Goal: Transaction & Acquisition: Purchase product/service

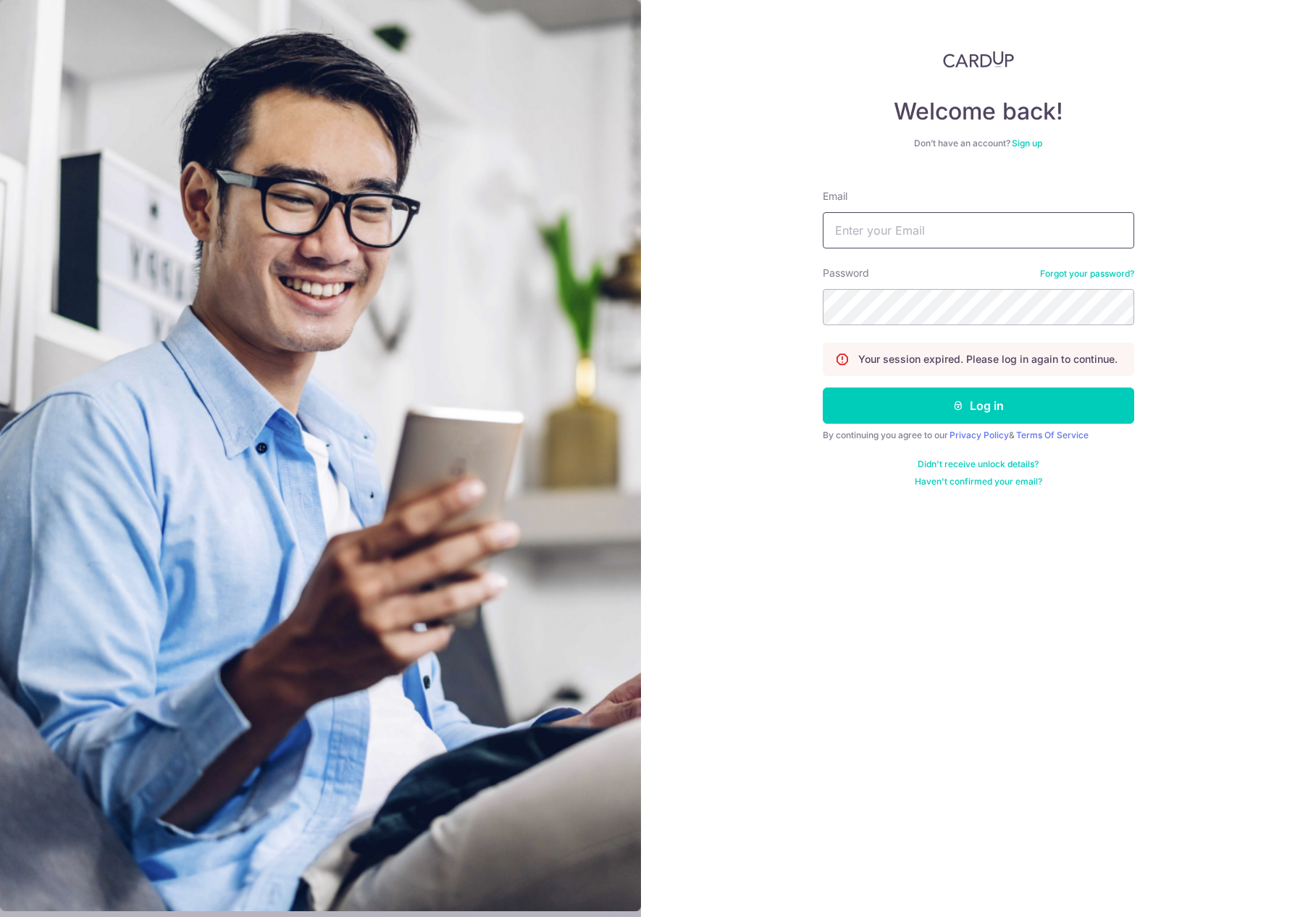
click at [929, 225] on input "Email" at bounding box center [979, 230] width 312 height 37
type input "[EMAIL_ADDRESS][DOMAIN_NAME]"
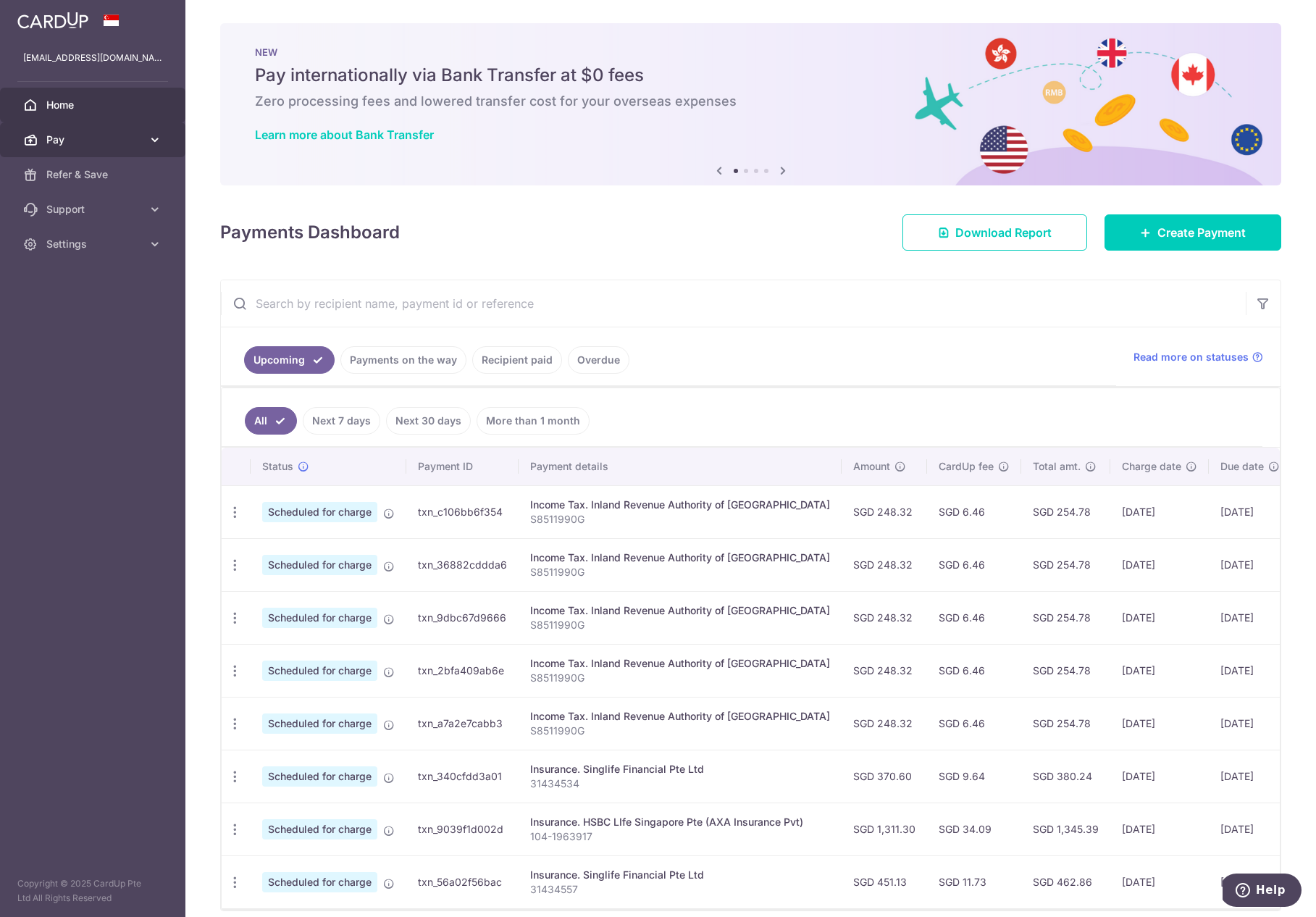
click at [87, 136] on span "Pay" at bounding box center [94, 140] width 96 height 15
click at [106, 176] on span "Payments" at bounding box center [94, 174] width 96 height 15
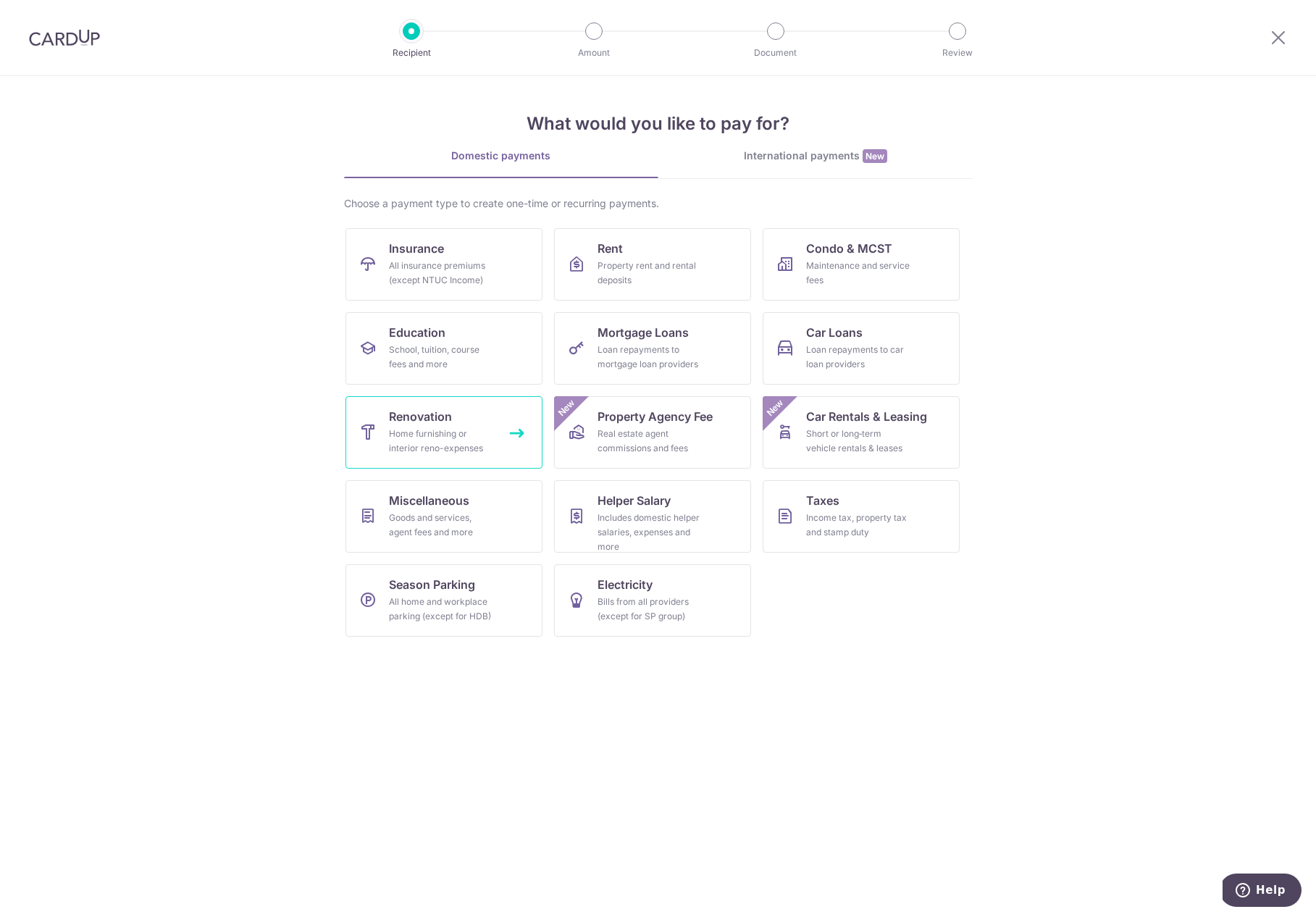
click at [448, 425] on link "Renovation Home furnishing or interior reno-expenses" at bounding box center [443, 432] width 197 height 72
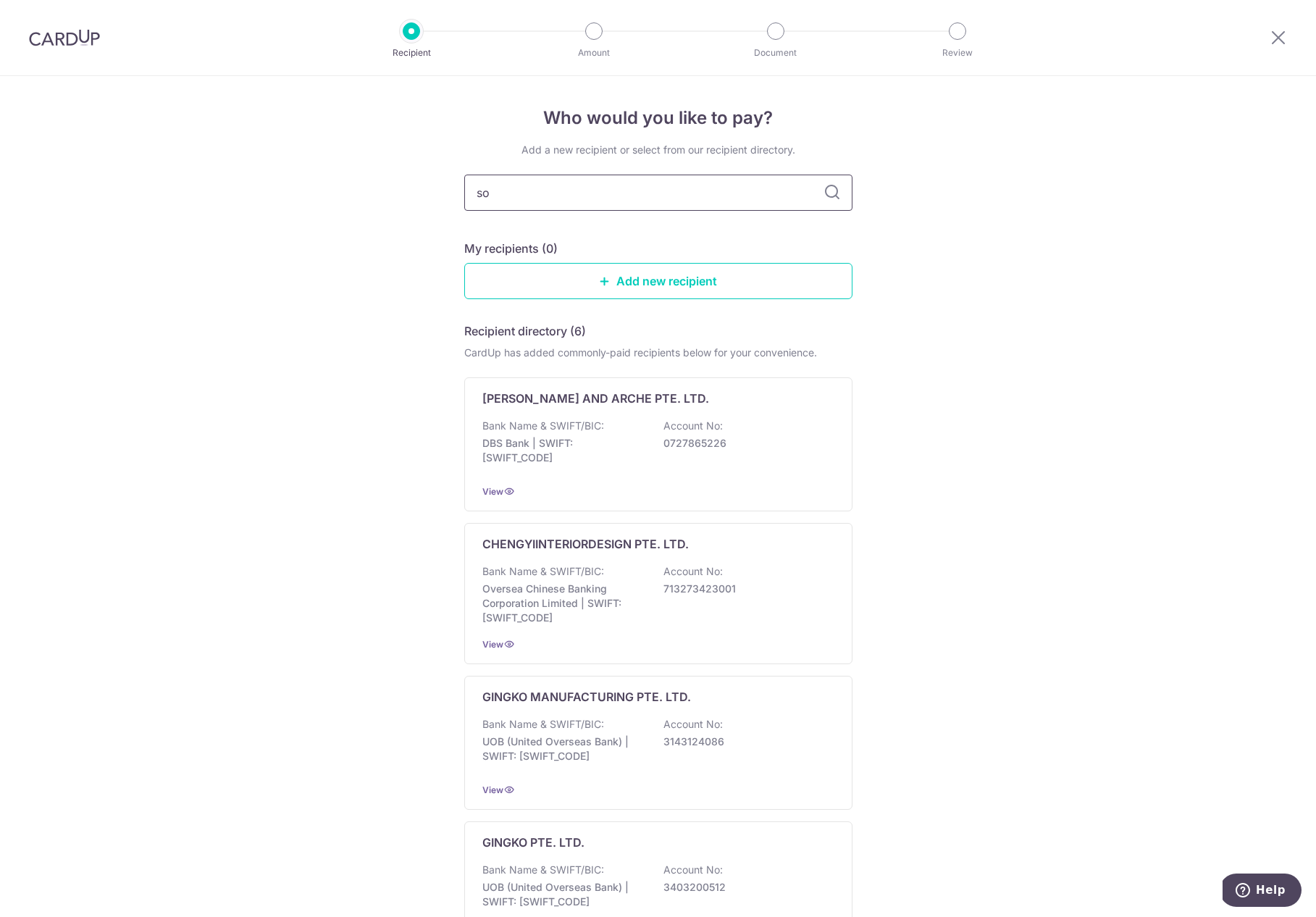
type input "sol"
type input "every"
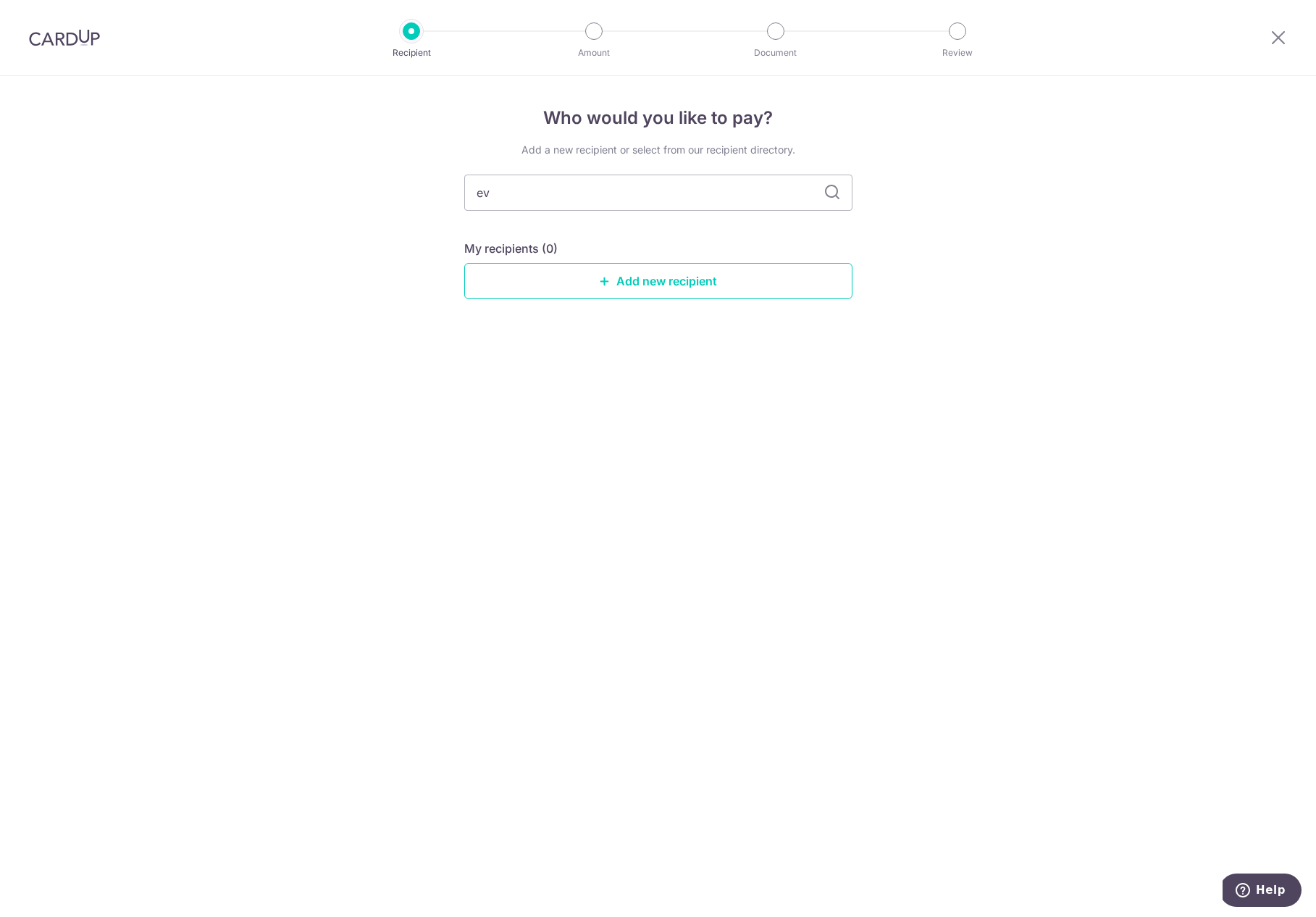
type input "e"
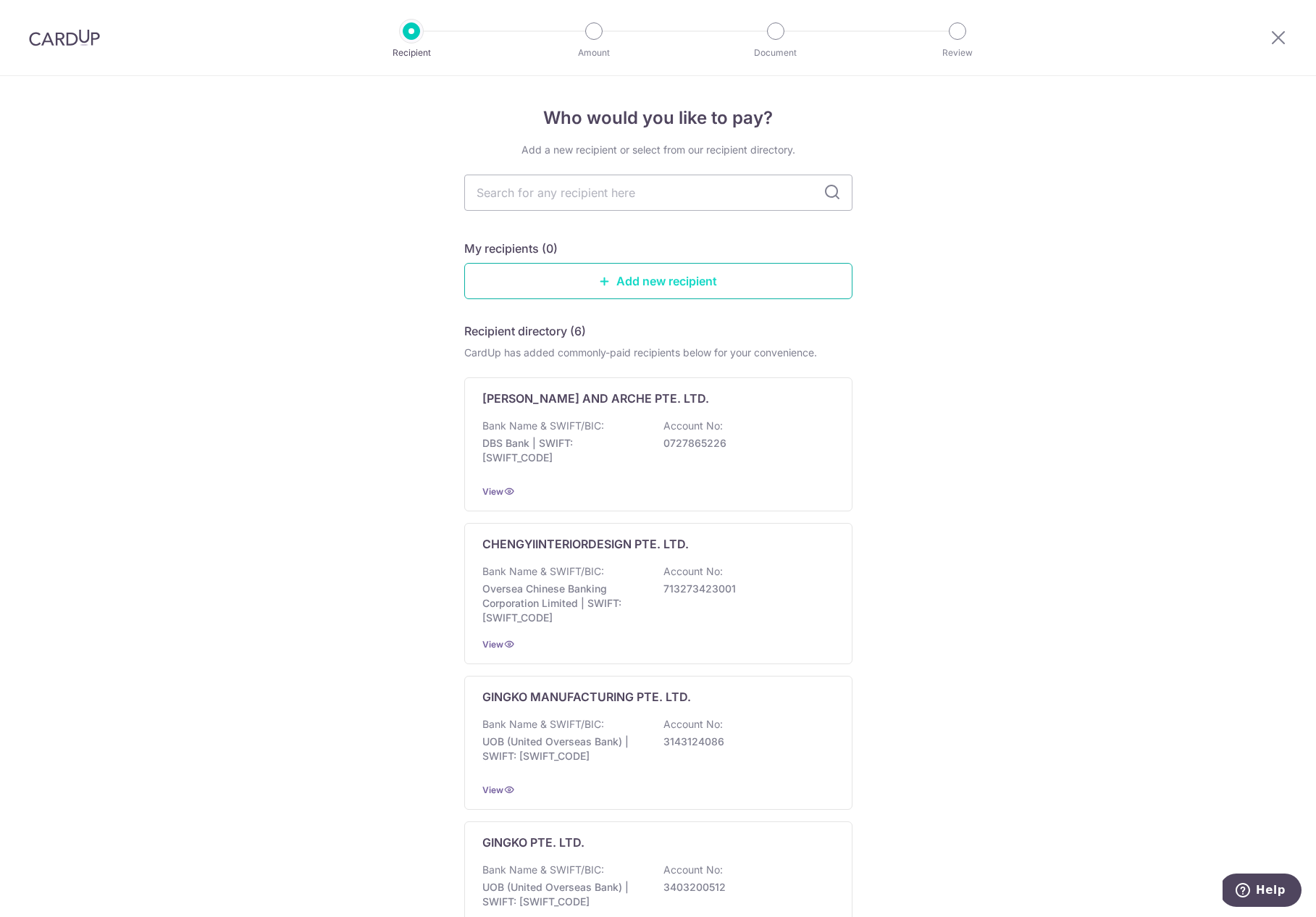
click at [581, 277] on link "Add new recipient" at bounding box center [658, 281] width 388 height 37
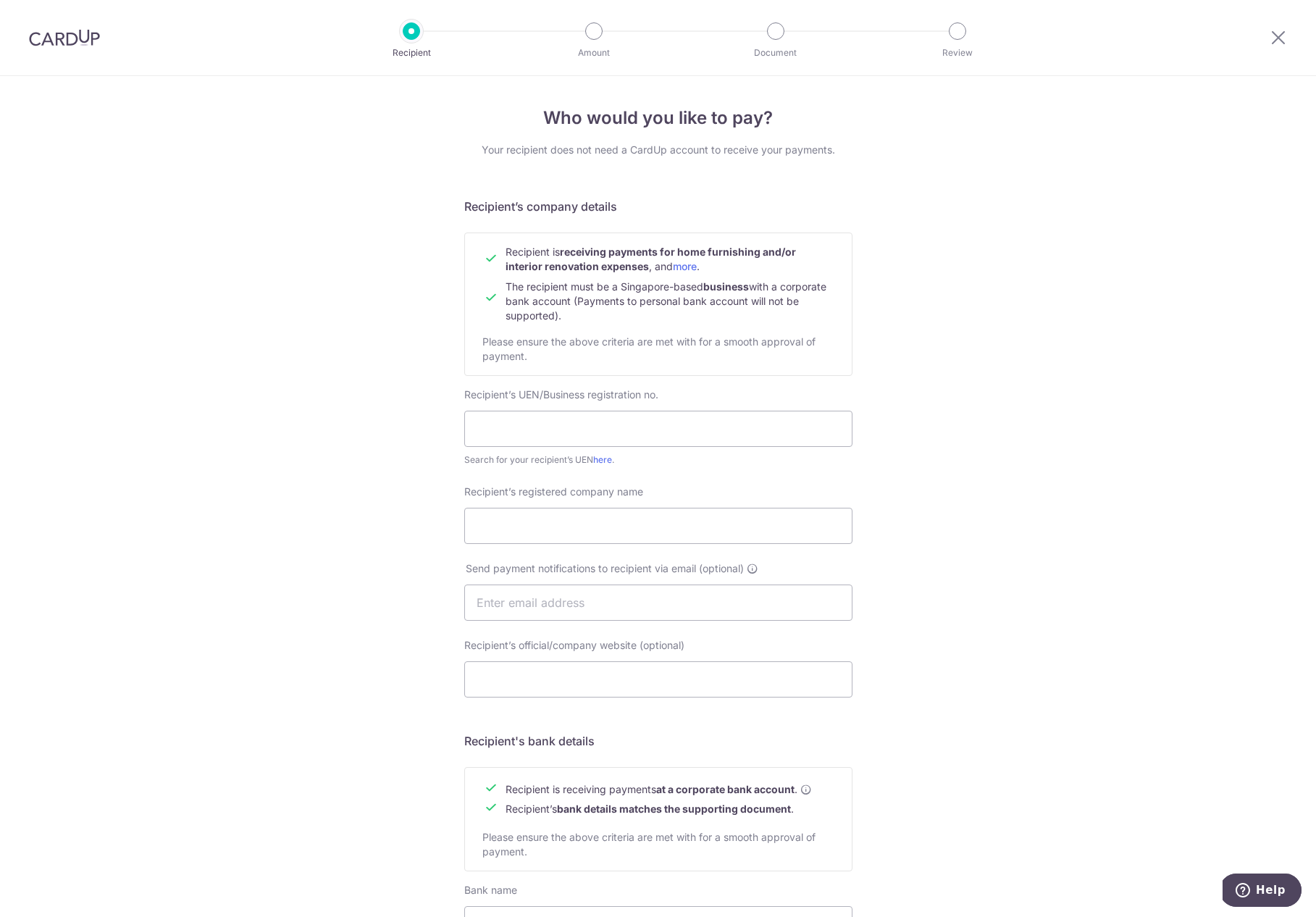
scroll to position [249, 0]
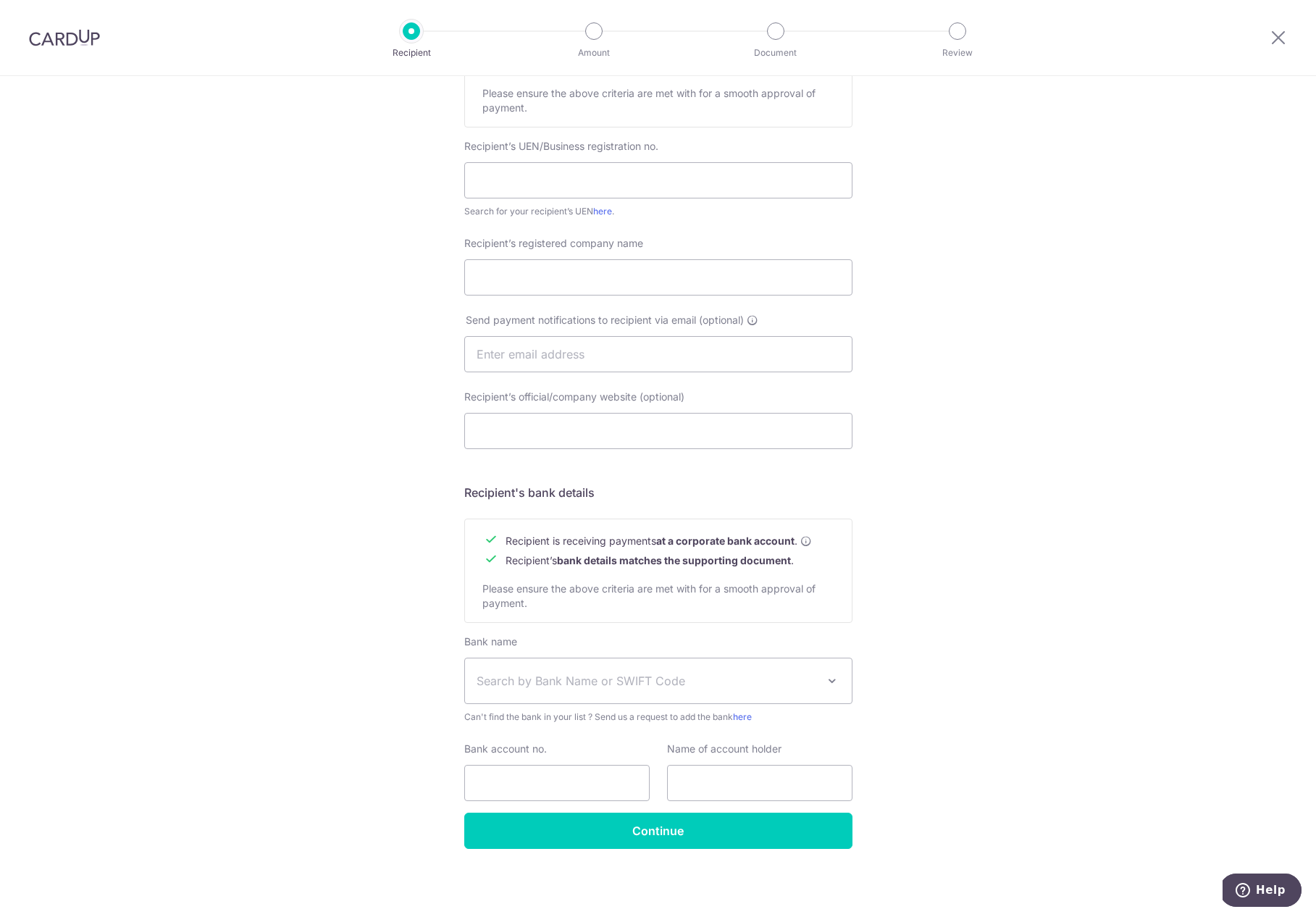
click at [76, 30] on img at bounding box center [64, 37] width 71 height 17
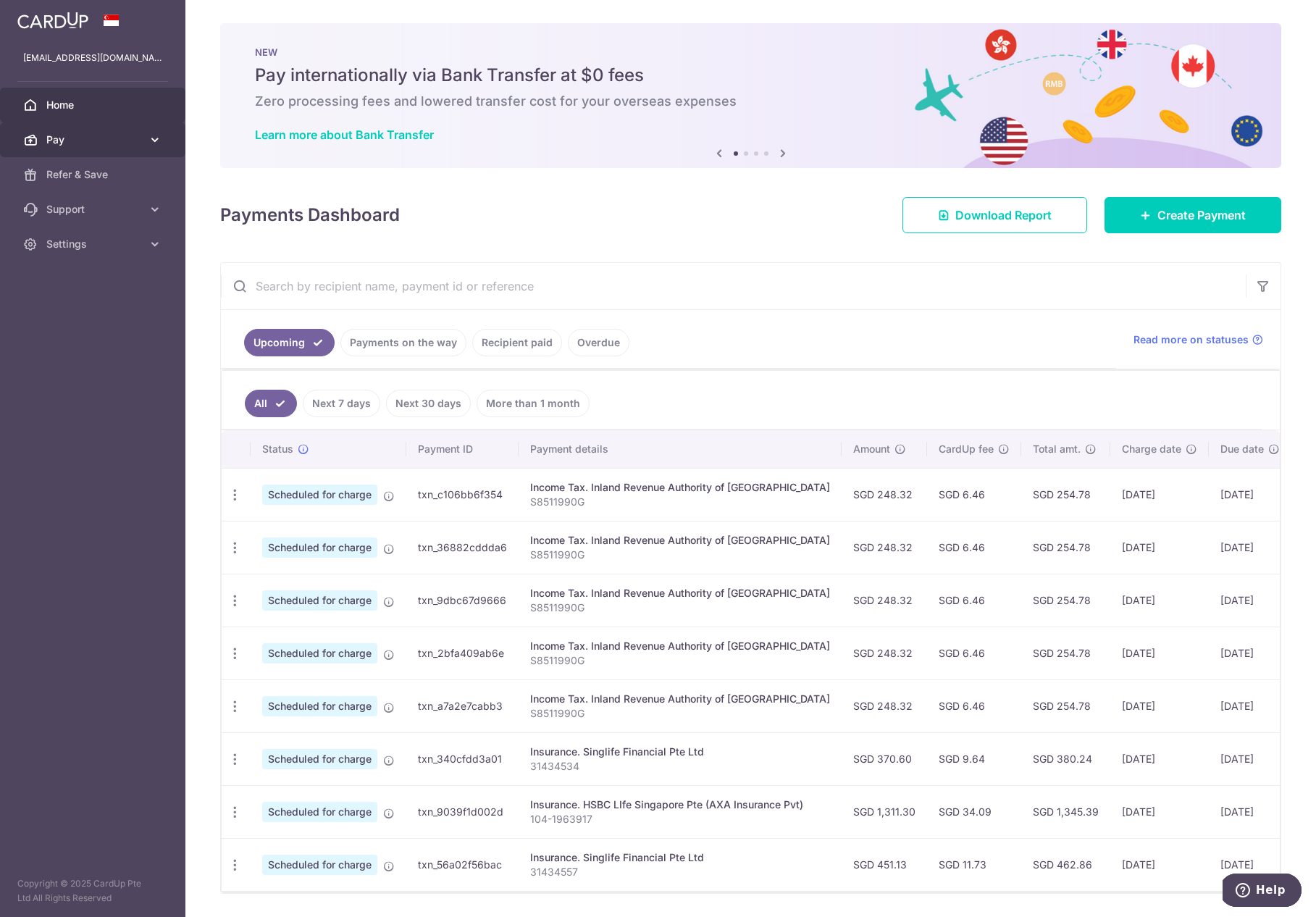
click at [51, 142] on span "Pay" at bounding box center [94, 140] width 96 height 15
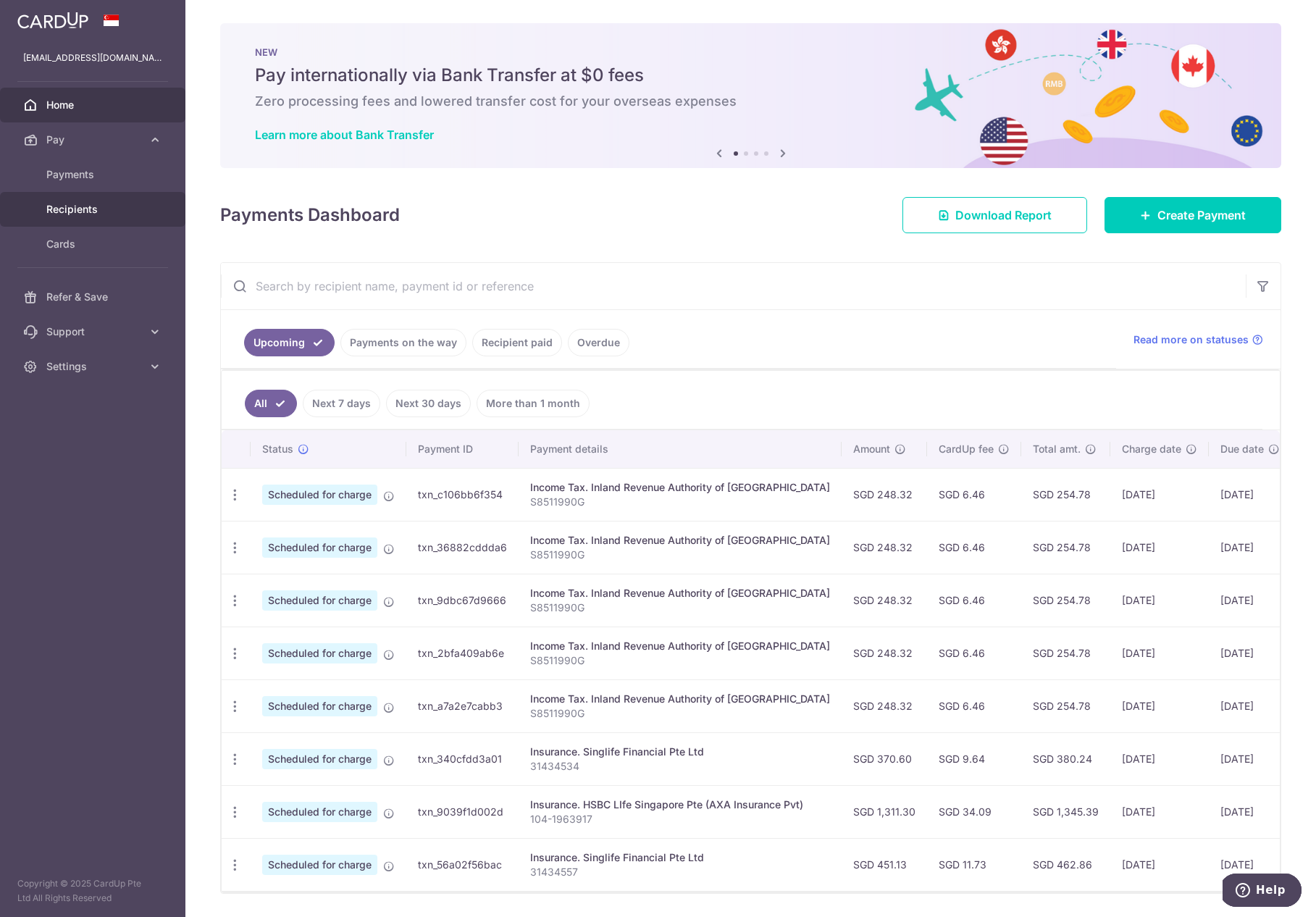
click at [66, 216] on span "Recipients" at bounding box center [94, 209] width 96 height 15
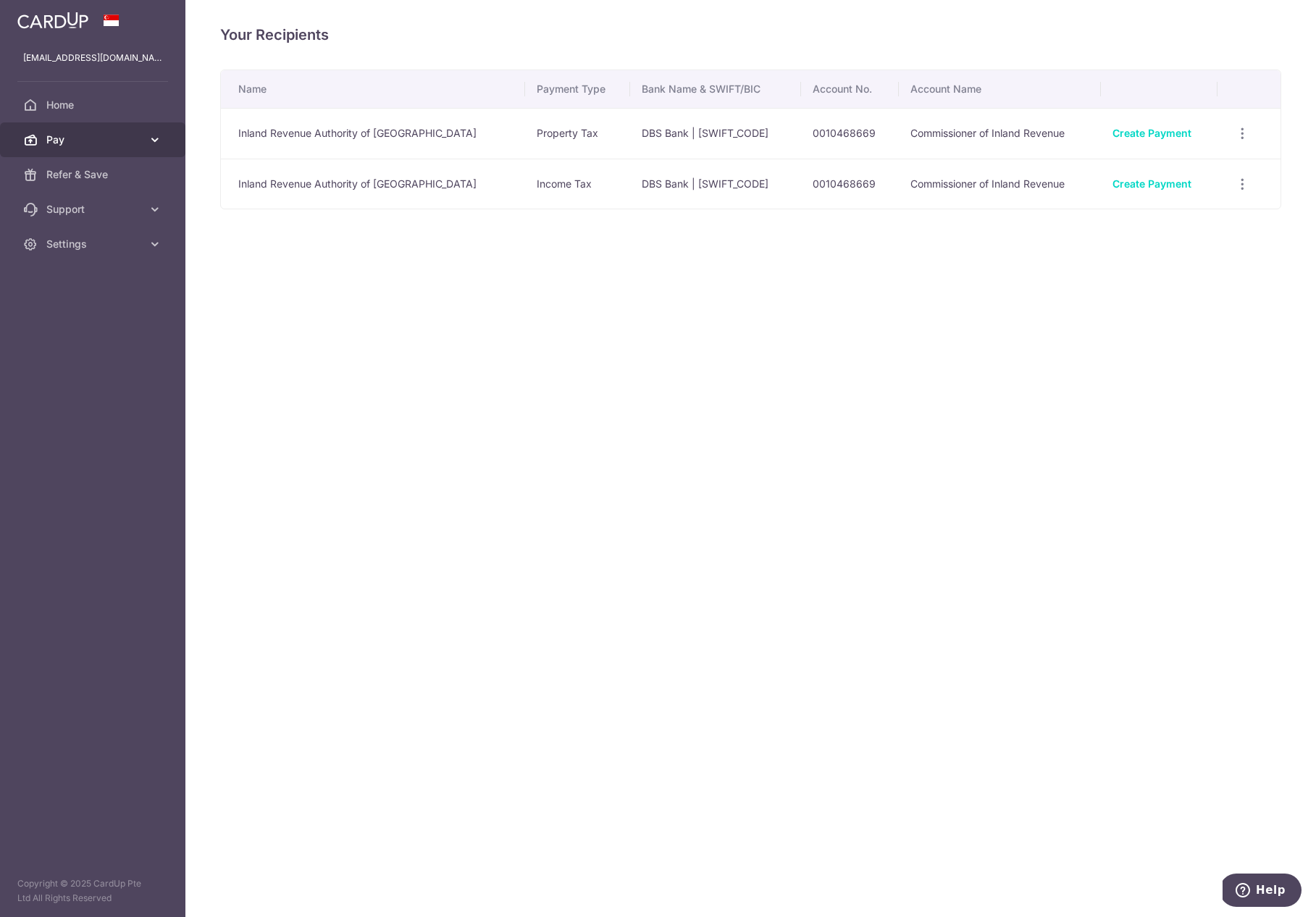
click at [84, 146] on span "Pay" at bounding box center [94, 140] width 96 height 15
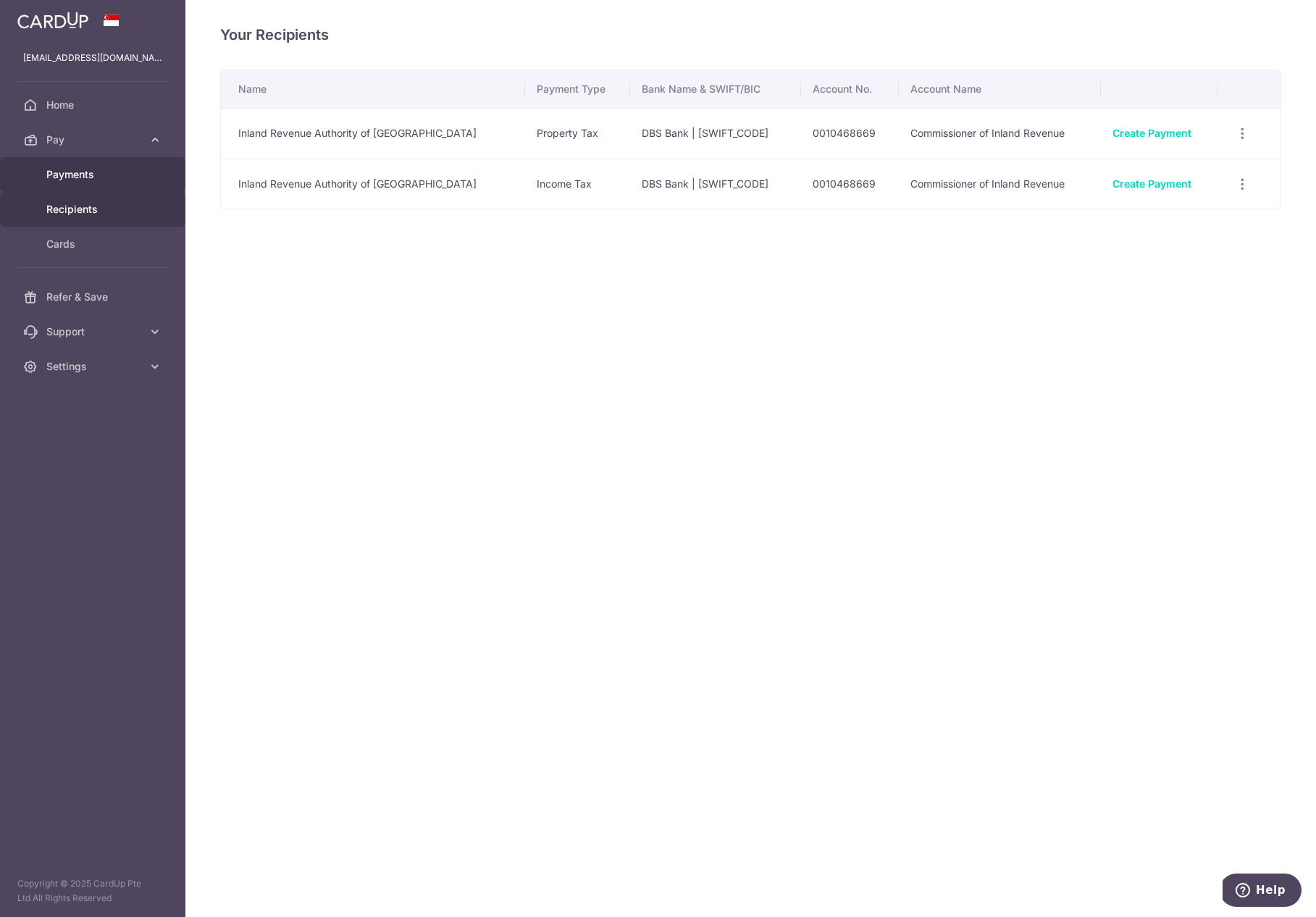
click at [85, 176] on span "Payments" at bounding box center [94, 174] width 96 height 15
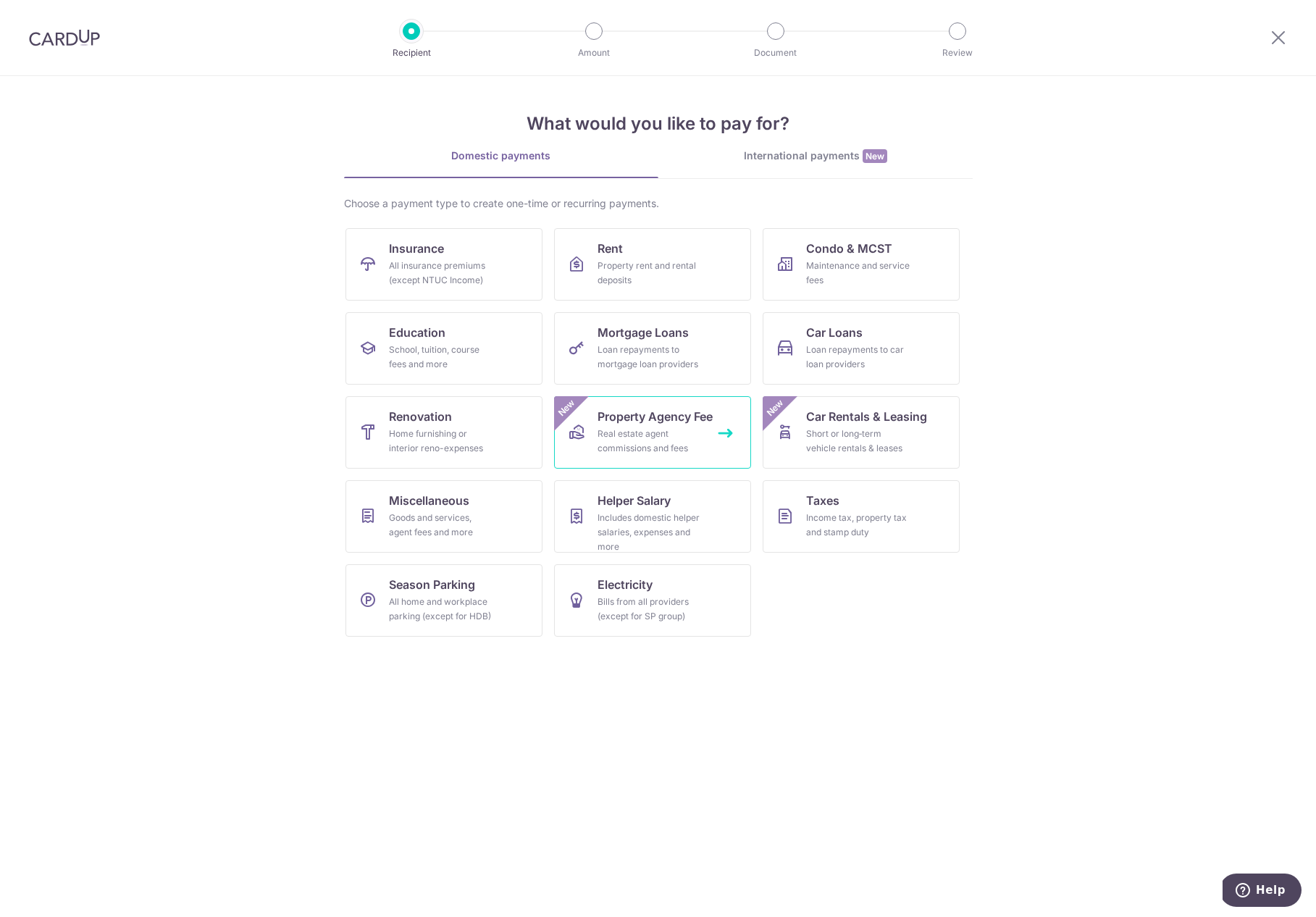
click at [677, 438] on div "Real estate agent commissions and fees" at bounding box center [650, 441] width 104 height 29
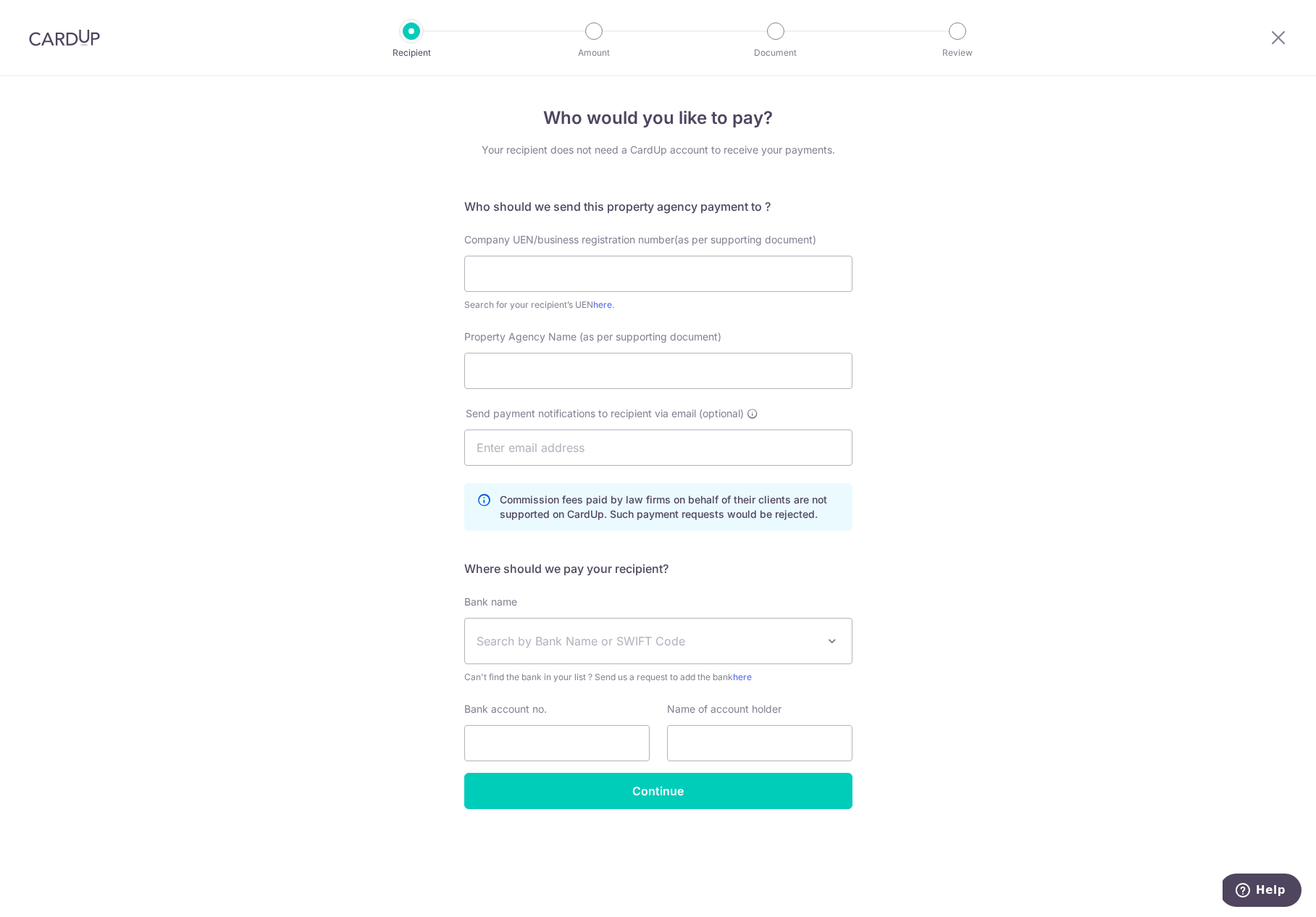
click at [826, 643] on span at bounding box center [833, 641] width 17 height 17
click at [1105, 561] on div "Who would you like to pay? Your recipient does not need a CardUp account to rec…" at bounding box center [658, 497] width 1316 height 841
click at [1278, 38] on icon at bounding box center [1279, 37] width 17 height 18
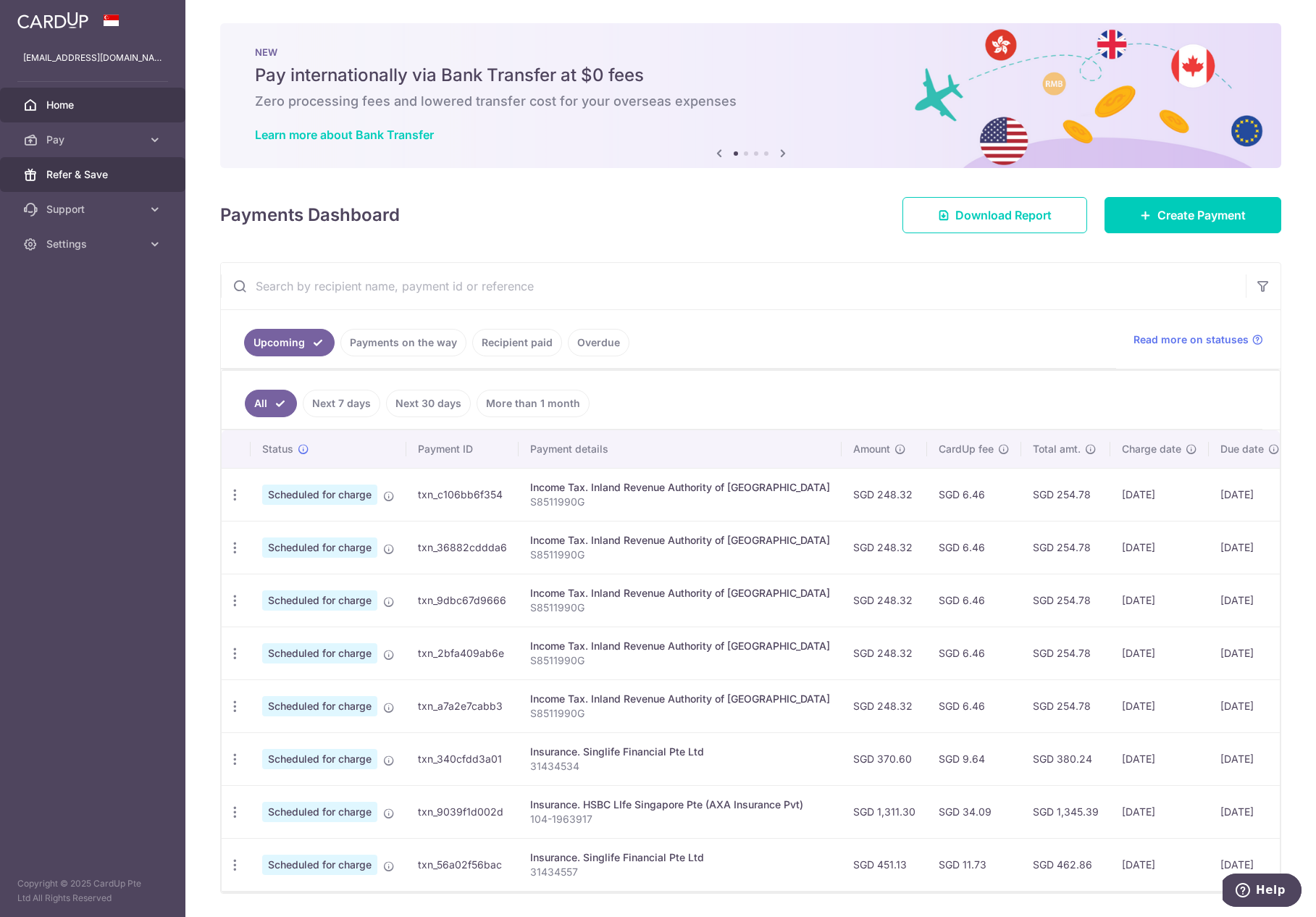
click at [96, 171] on span "Refer & Save" at bounding box center [94, 174] width 96 height 15
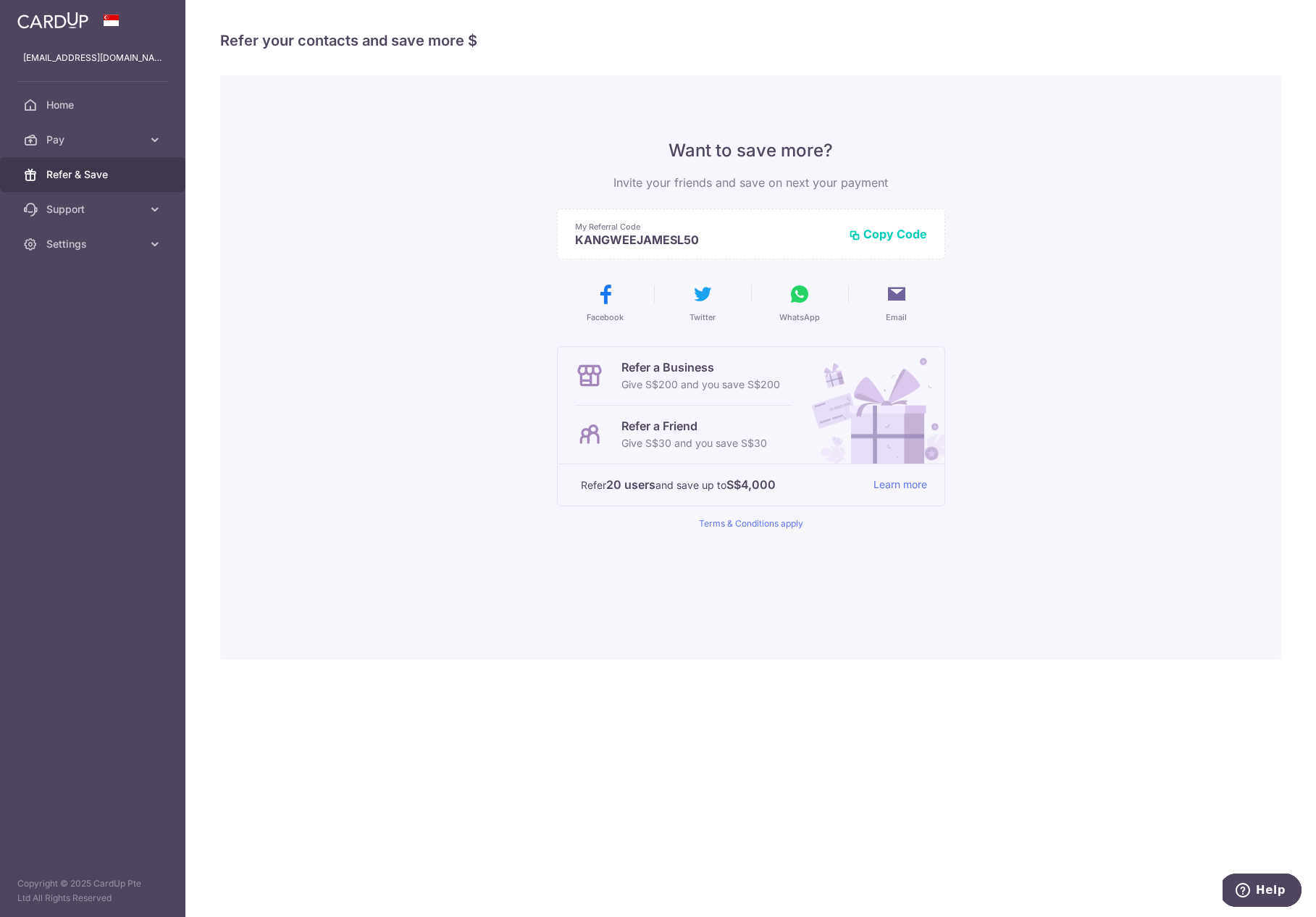
click at [892, 228] on button "Copy Code" at bounding box center [888, 234] width 79 height 15
click at [889, 229] on button "Copied" at bounding box center [899, 234] width 55 height 15
click at [888, 234] on button "Copied" at bounding box center [899, 234] width 55 height 15
click at [889, 234] on button "Copied" at bounding box center [899, 234] width 55 height 15
click at [688, 236] on p "KANGWEEJAMESL50" at bounding box center [717, 239] width 285 height 15
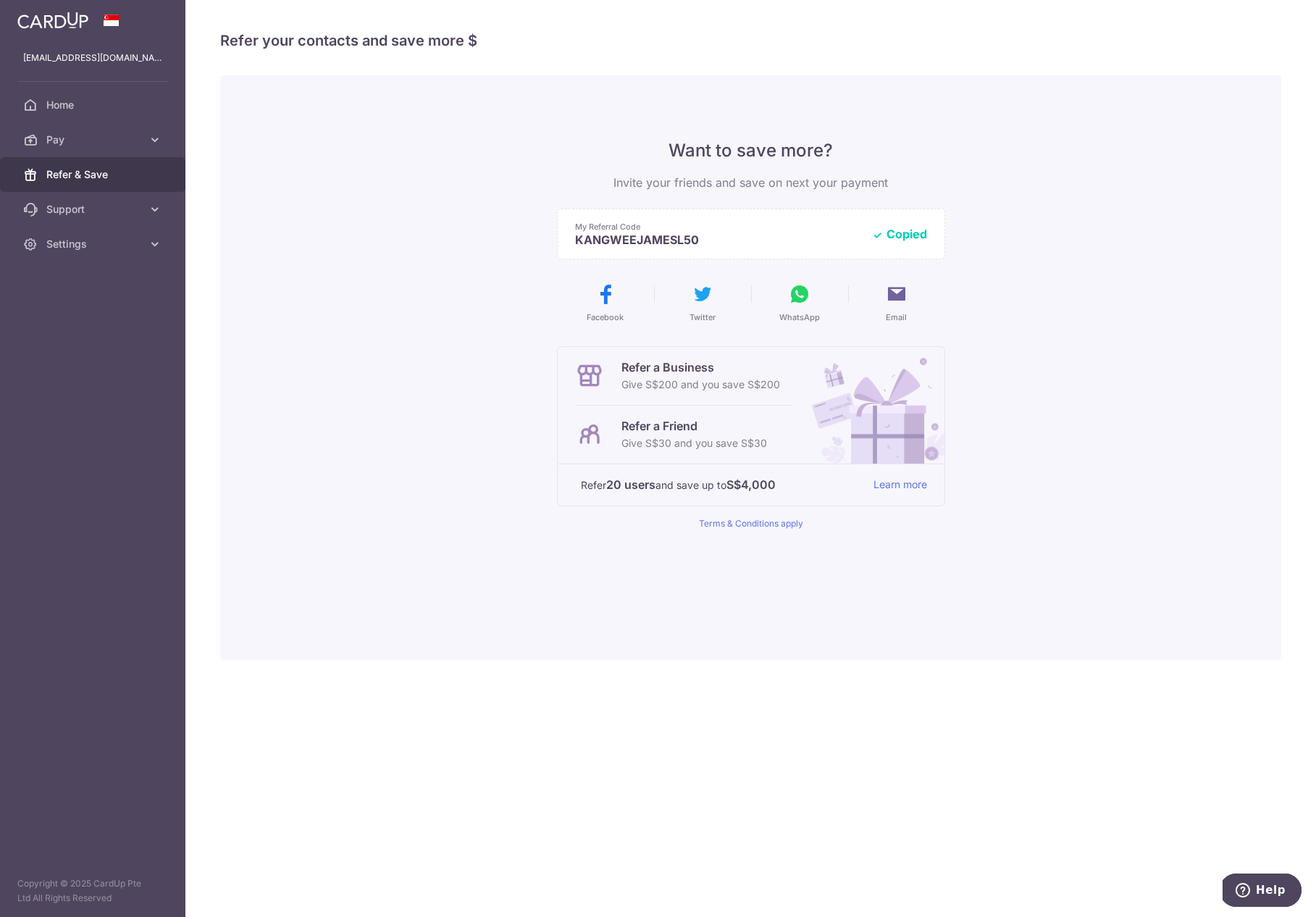
drag, startPoint x: 705, startPoint y: 240, endPoint x: 570, endPoint y: 234, distance: 135.1
click at [570, 234] on div "My Referral Code KANGWEEJAMESL50 Copy Code Copied" at bounding box center [751, 233] width 388 height 51
copy p "KANGWEEJAMESL50"
